Goal: Find specific page/section: Find specific page/section

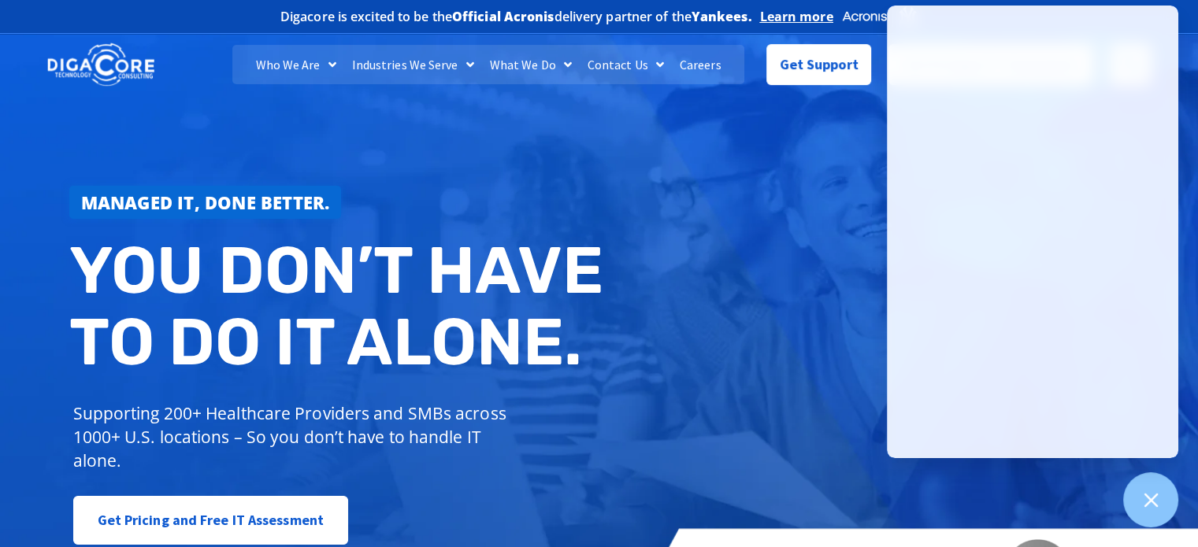
click at [315, 187] on link "Managed IT, done better." at bounding box center [205, 202] width 272 height 33
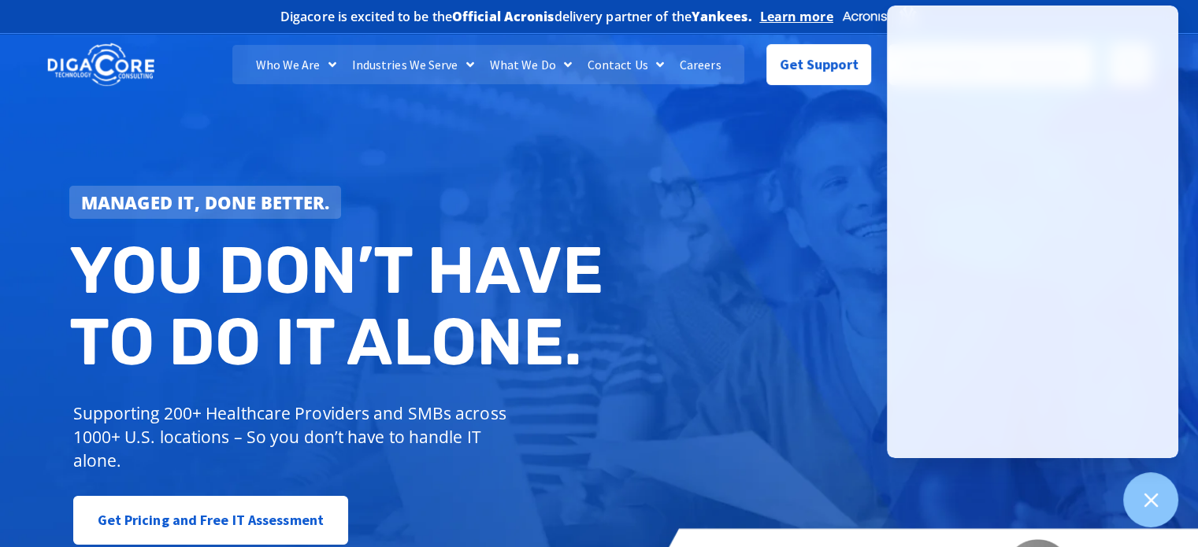
click at [469, 150] on div "Managed IT, done better. You don’t have to do IT alone. Supporting 200+ Healthc…" at bounding box center [599, 322] width 1198 height 590
click at [354, 191] on div "Managed IT, done better." at bounding box center [340, 202] width 542 height 33
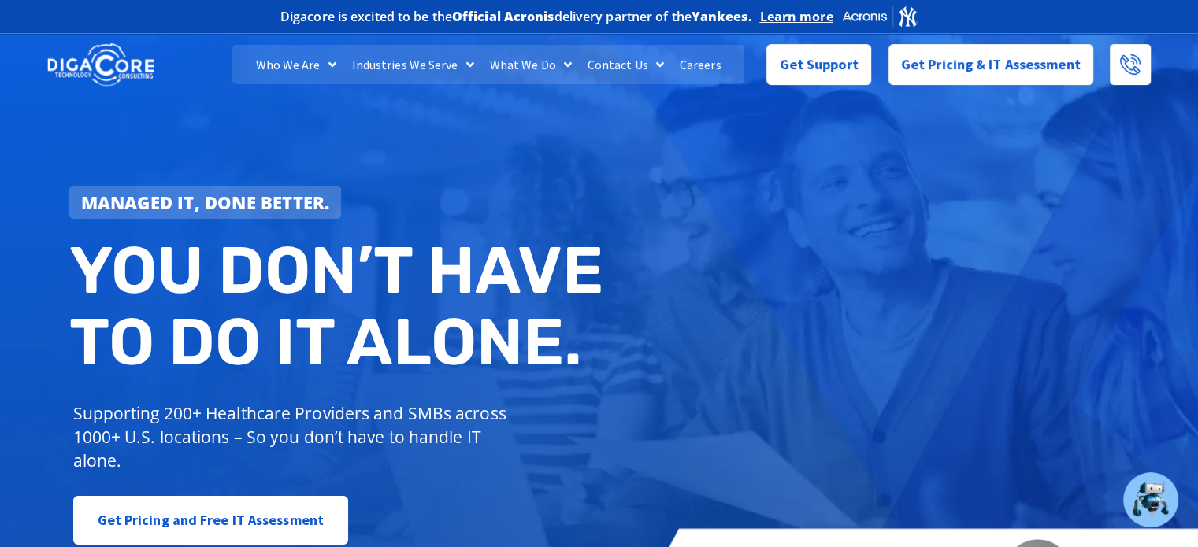
click at [1073, 500] on div "Managed IT, done better. You don’t have to do IT alone. Supporting 200+ Healthc…" at bounding box center [599, 322] width 1198 height 590
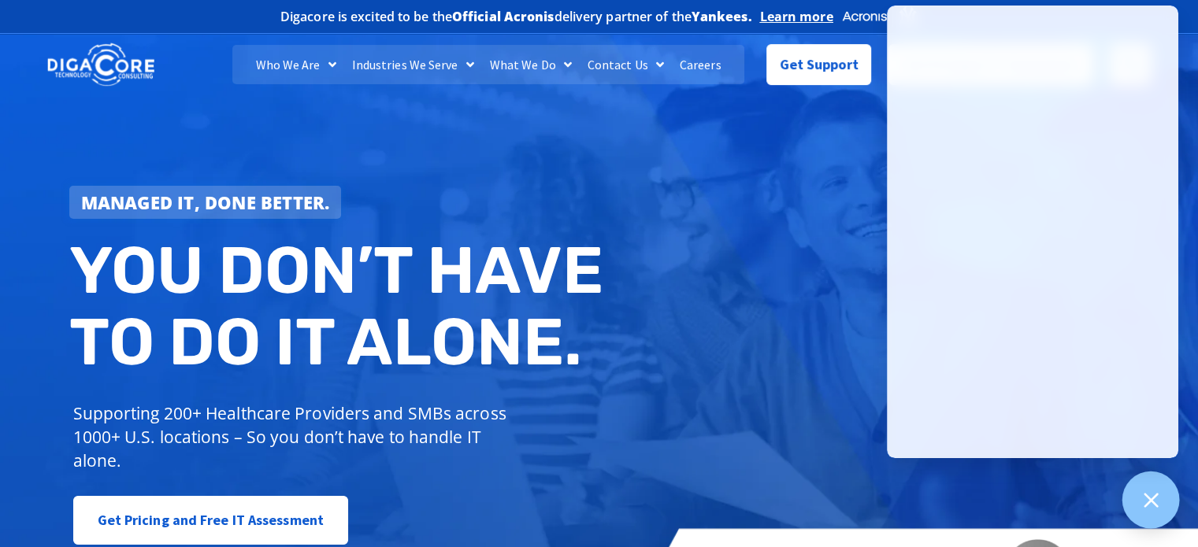
click at [1129, 482] on div at bounding box center [1150, 500] width 57 height 57
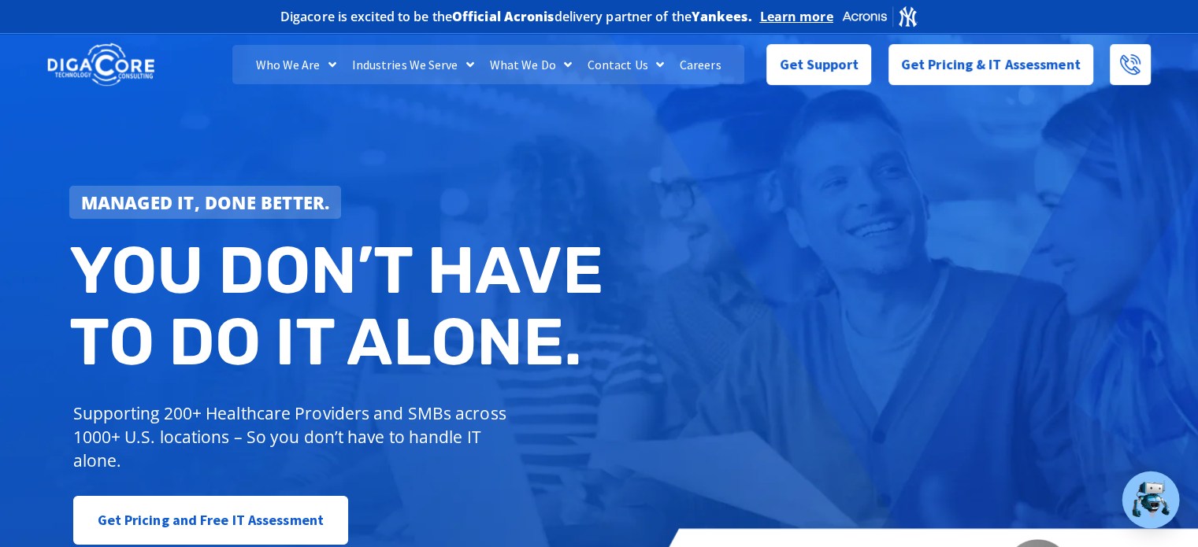
click at [1128, 483] on div at bounding box center [1150, 500] width 57 height 57
click at [683, 346] on div "Managed IT, done better. You don’t have to do IT alone. Supporting 200+ Healthc…" at bounding box center [599, 322] width 1198 height 590
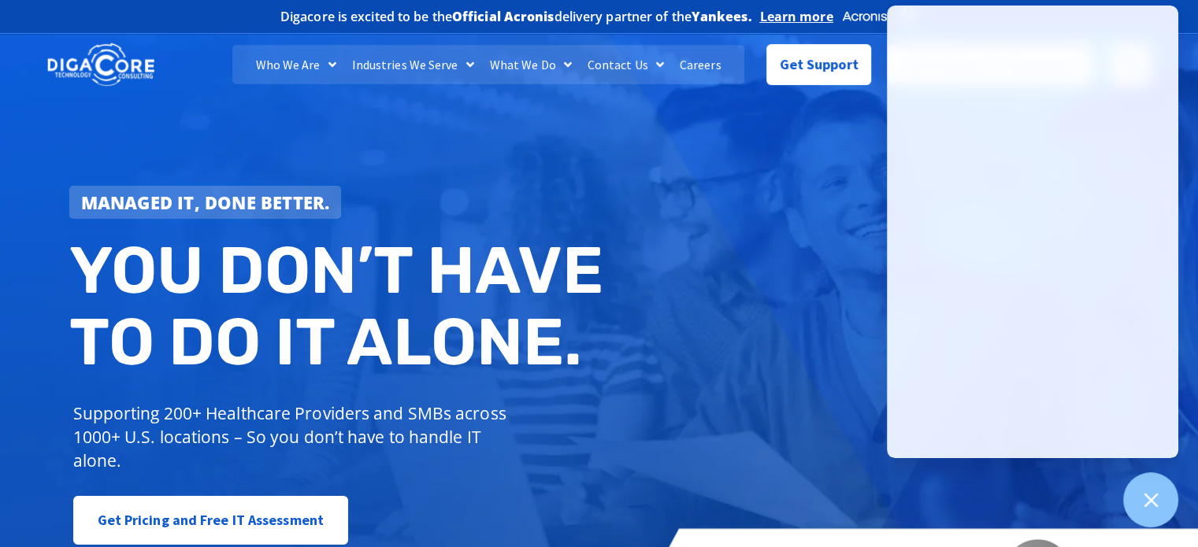
click at [829, 323] on div "Managed IT, done better. You don’t have to do IT alone. Supporting 200+ Healthc…" at bounding box center [599, 322] width 1198 height 590
click at [798, 111] on div "Managed IT, done better. You don’t have to do IT alone. Supporting 200+ Healthc…" at bounding box center [599, 322] width 1198 height 590
click at [652, 54] on span "Menu" at bounding box center [656, 64] width 16 height 28
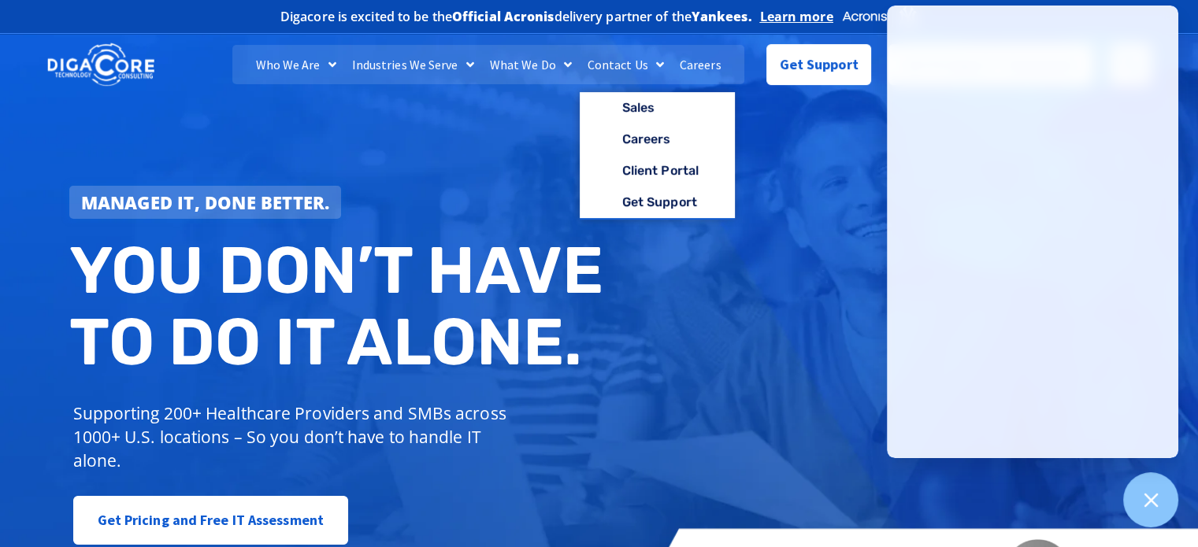
click at [772, 184] on div "Managed IT, done better. You don’t have to do IT alone. Supporting 200+ Healthc…" at bounding box center [599, 322] width 1198 height 590
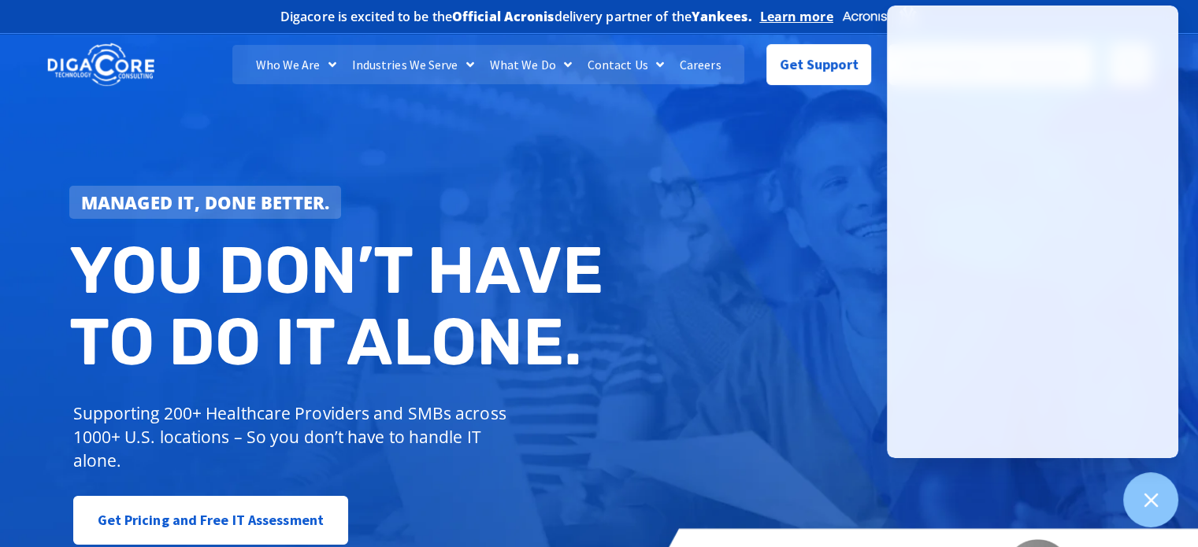
click at [637, 55] on link "Contact Us" at bounding box center [626, 64] width 92 height 39
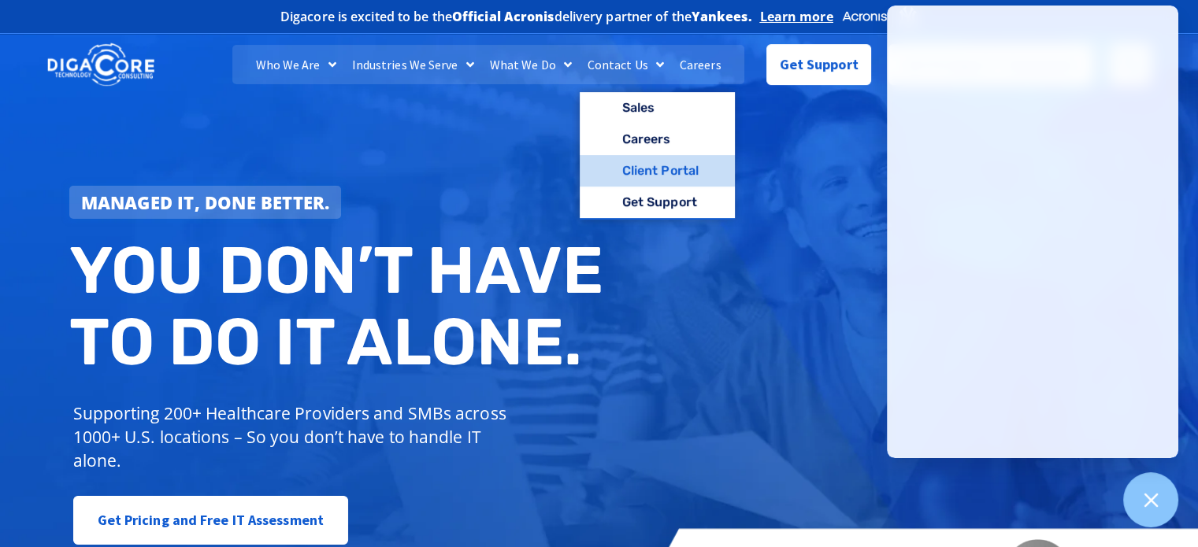
click at [643, 166] on link "Client Portal" at bounding box center [657, 170] width 155 height 31
